Goal: Go to known website: Access a specific website the user already knows

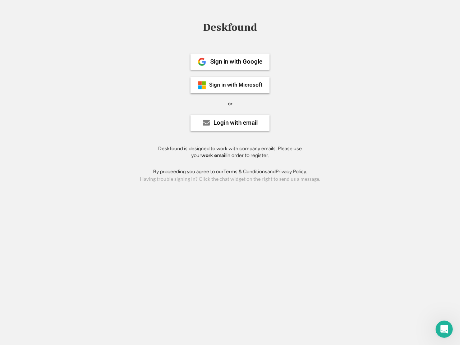
click at [230, 103] on div "or" at bounding box center [230, 103] width 5 height 7
click at [230, 29] on div "Deskfound" at bounding box center [230, 27] width 61 height 11
click at [197, 27] on div "Deskfound" at bounding box center [230, 29] width 460 height 14
click at [230, 29] on div "Deskfound" at bounding box center [230, 27] width 61 height 11
click at [230, 104] on div "or" at bounding box center [230, 103] width 5 height 7
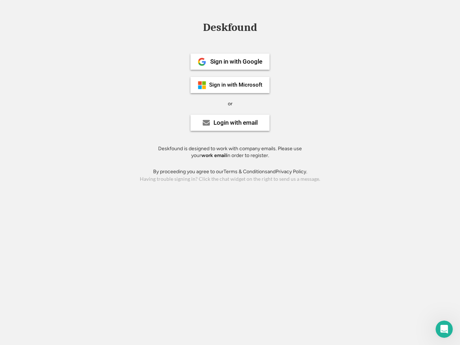
click at [230, 62] on div "Sign in with Google" at bounding box center [236, 62] width 52 height 6
click at [236, 62] on div "Sign in with Google" at bounding box center [236, 62] width 52 height 6
click at [202, 62] on img at bounding box center [202, 62] width 9 height 9
click at [230, 85] on div "Sign in with Microsoft" at bounding box center [235, 84] width 53 height 5
click at [236, 85] on div "Sign in with Microsoft" at bounding box center [235, 84] width 53 height 5
